Goal: Find contact information: Find contact information

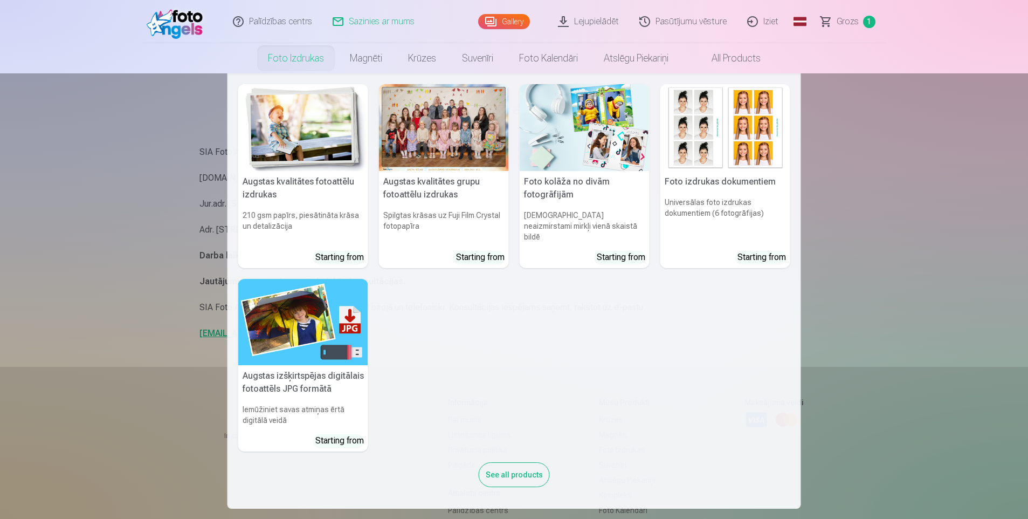
click at [307, 64] on link "Foto izdrukas" at bounding box center [296, 58] width 82 height 30
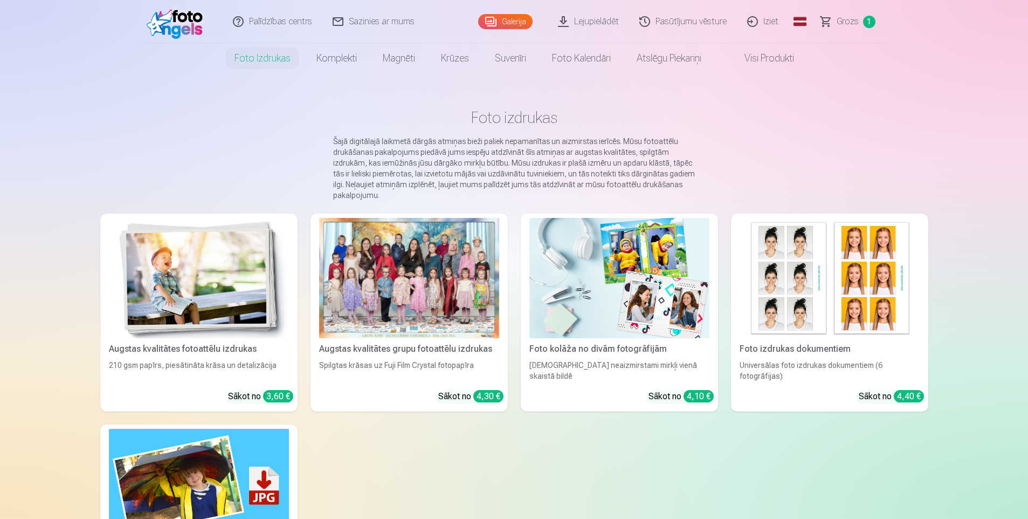
click at [369, 27] on link "Sazinies ar mums" at bounding box center [374, 21] width 102 height 43
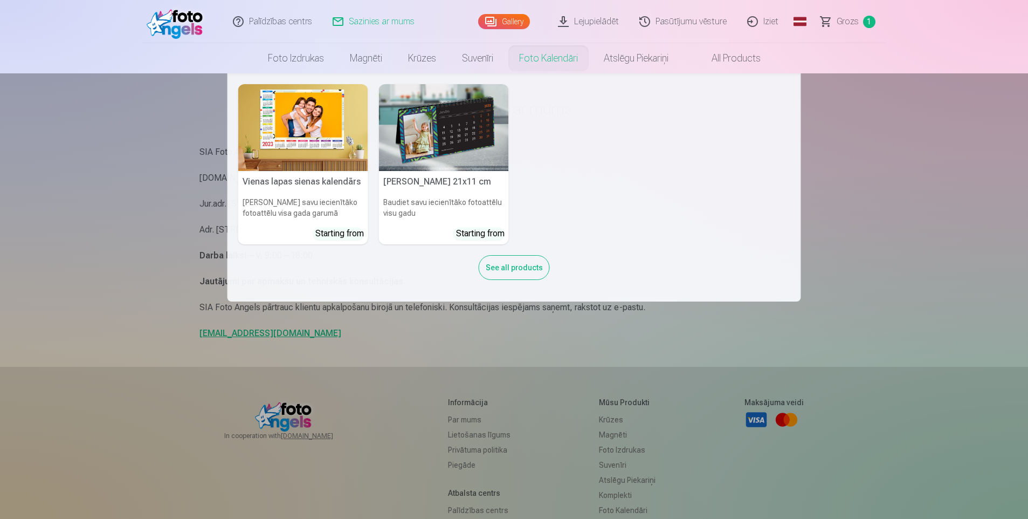
click at [558, 59] on link "Foto kalendāri" at bounding box center [548, 58] width 85 height 30
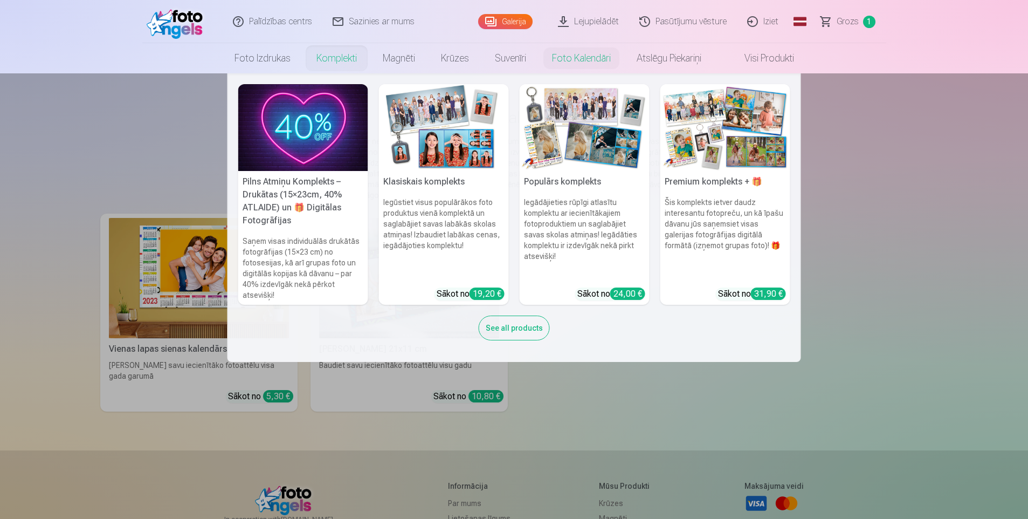
click at [298, 226] on h5 "Pilns Atmiņu Komplekts – Drukātas (15×23cm, 40% ATLAIDE) un 🎁 Digitālas Fotogrā…" at bounding box center [303, 201] width 130 height 60
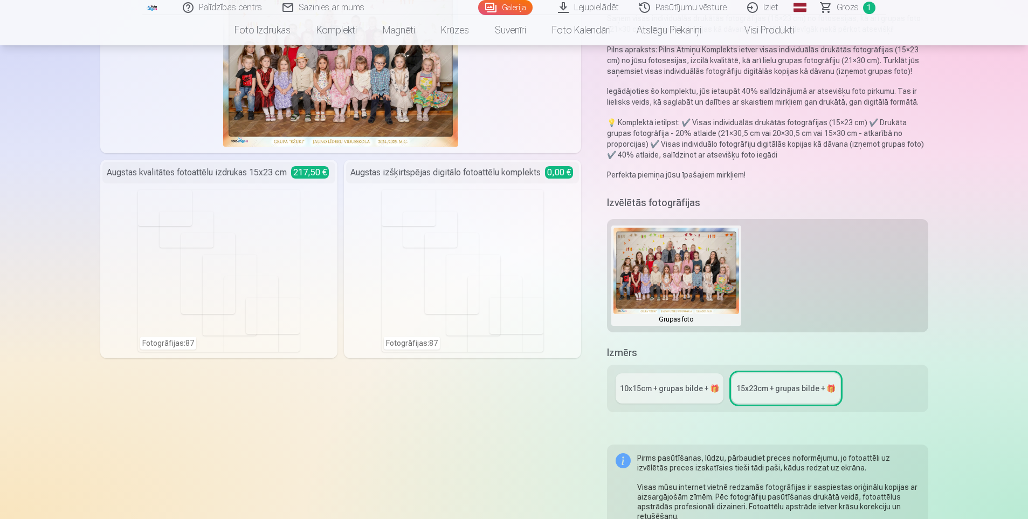
scroll to position [216, 0]
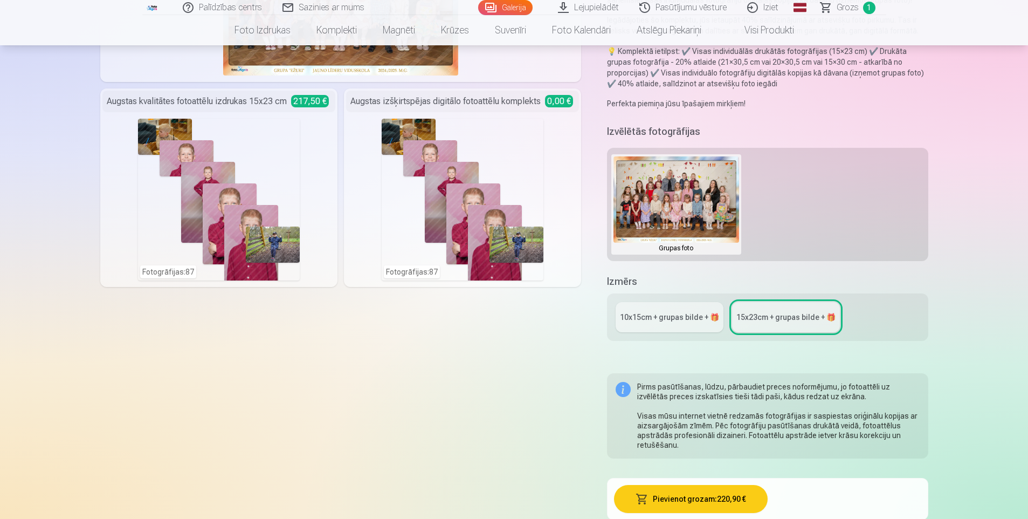
click at [690, 315] on div "10x15сm + grupas bilde + 🎁" at bounding box center [669, 317] width 99 height 11
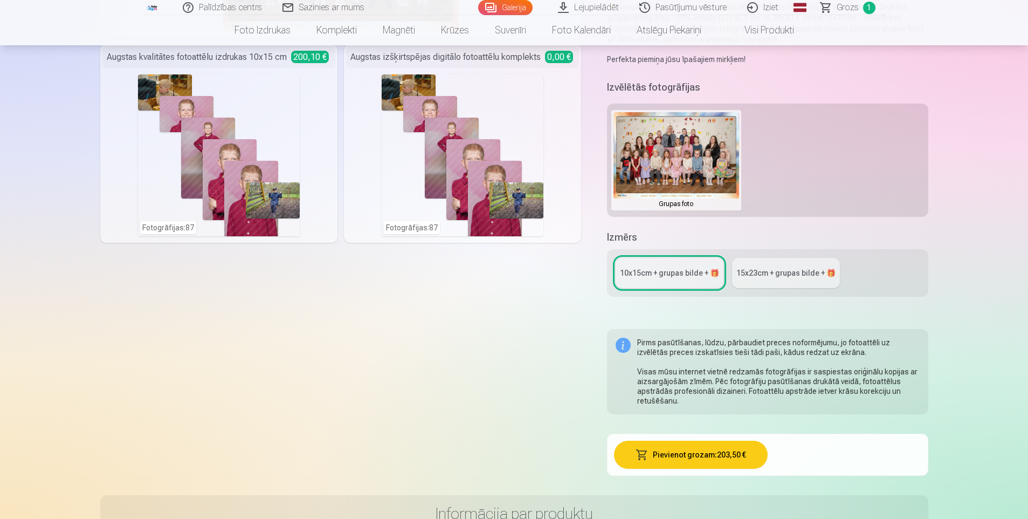
scroll to position [270, 0]
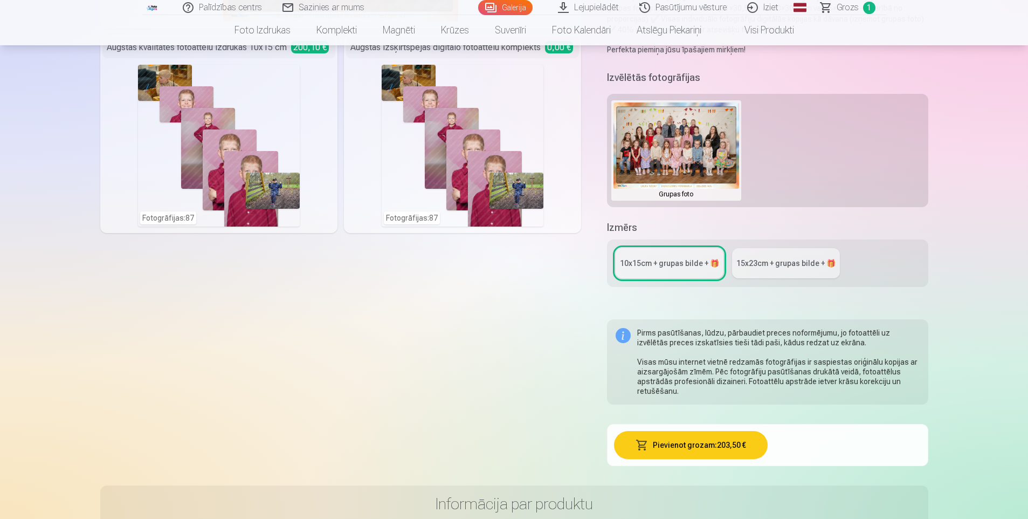
click at [306, 417] on div "Komplekta saturs Grupas fotoattēlu izdrukas 21x30 cm 3,40 € Augstas kvalitātes …" at bounding box center [341, 154] width 482 height 649
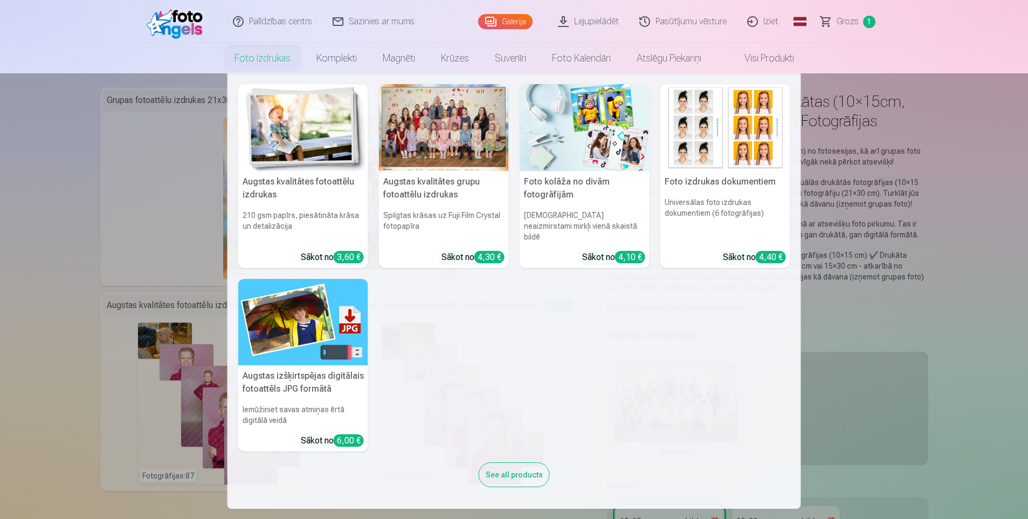
scroll to position [0, 0]
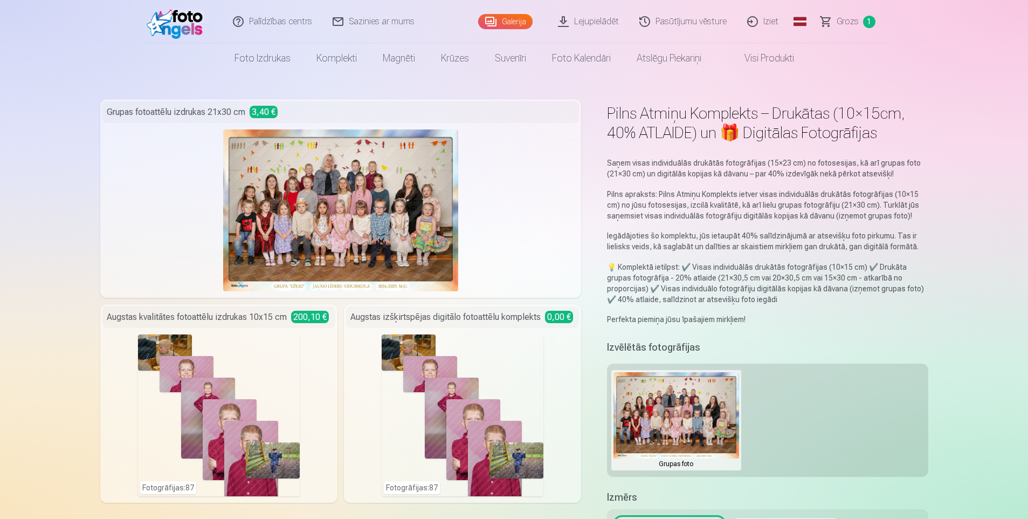
click at [380, 29] on link "Sazinies ar mums" at bounding box center [374, 21] width 102 height 43
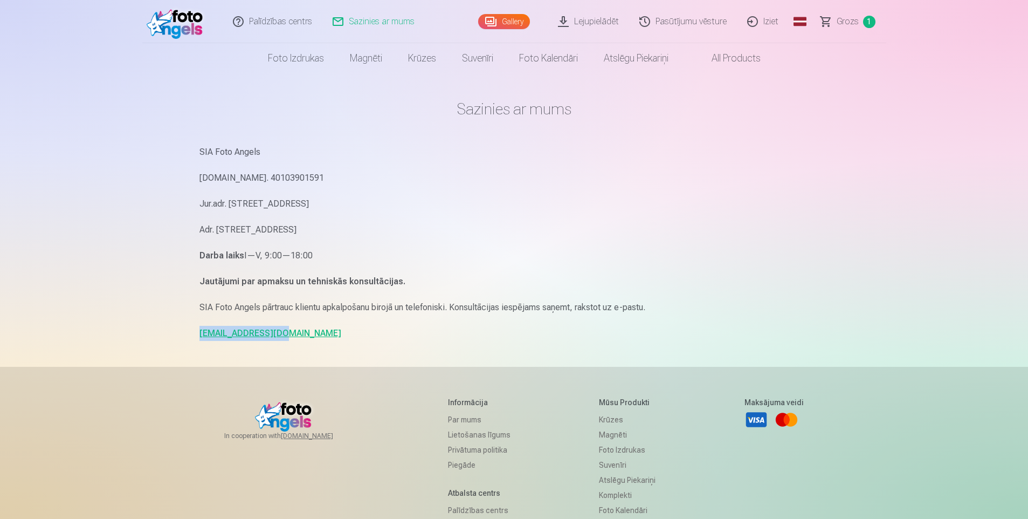
drag, startPoint x: 278, startPoint y: 331, endPoint x: 199, endPoint y: 327, distance: 78.8
click at [200, 327] on p "[EMAIL_ADDRESS][DOMAIN_NAME]" at bounding box center [515, 333] width 630 height 15
drag, startPoint x: 199, startPoint y: 327, endPoint x: 204, endPoint y: 333, distance: 7.7
copy link "[EMAIL_ADDRESS][DOMAIN_NAME]"
